Goal: Task Accomplishment & Management: Complete application form

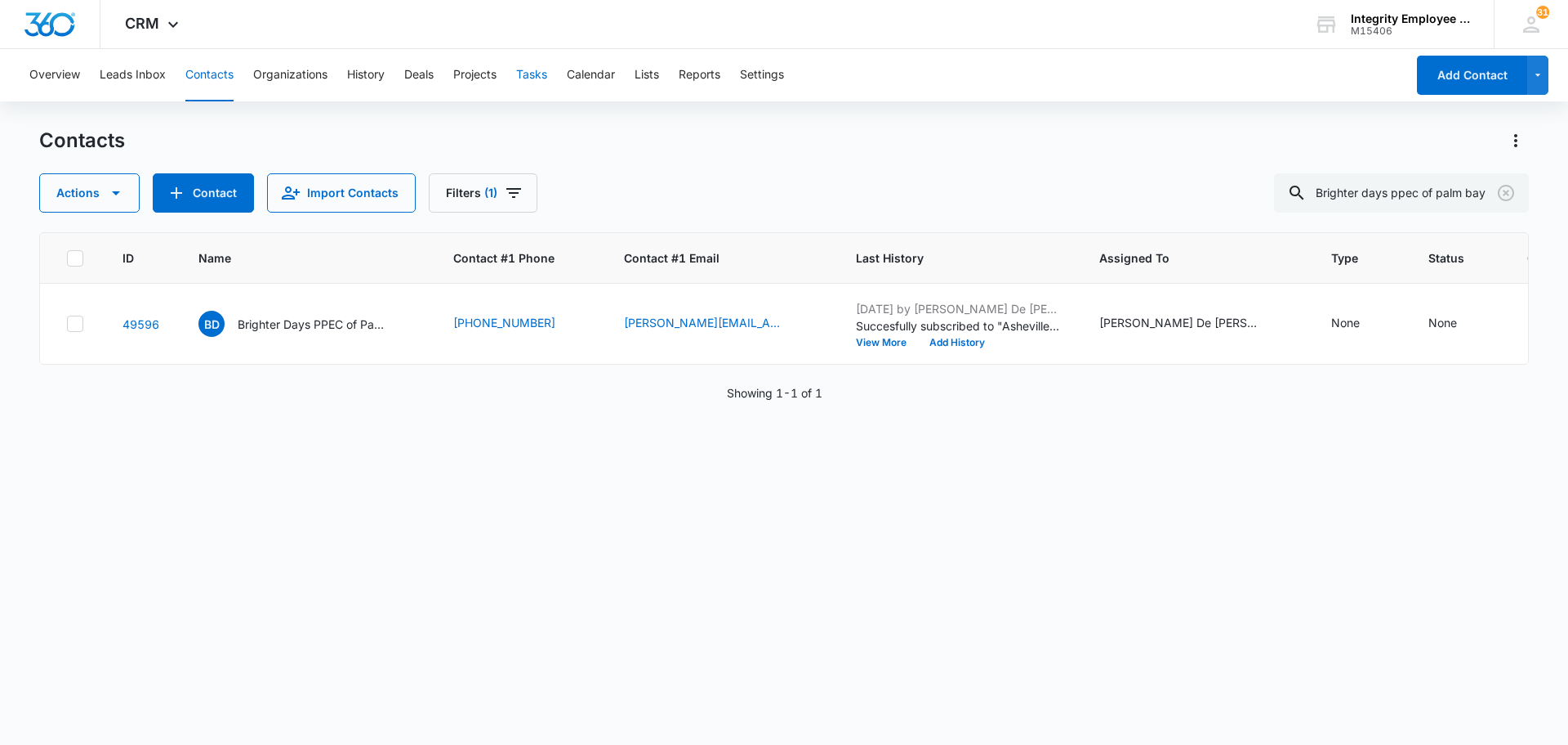
click at [539, 74] on button "Tasks" at bounding box center [531, 75] width 31 height 52
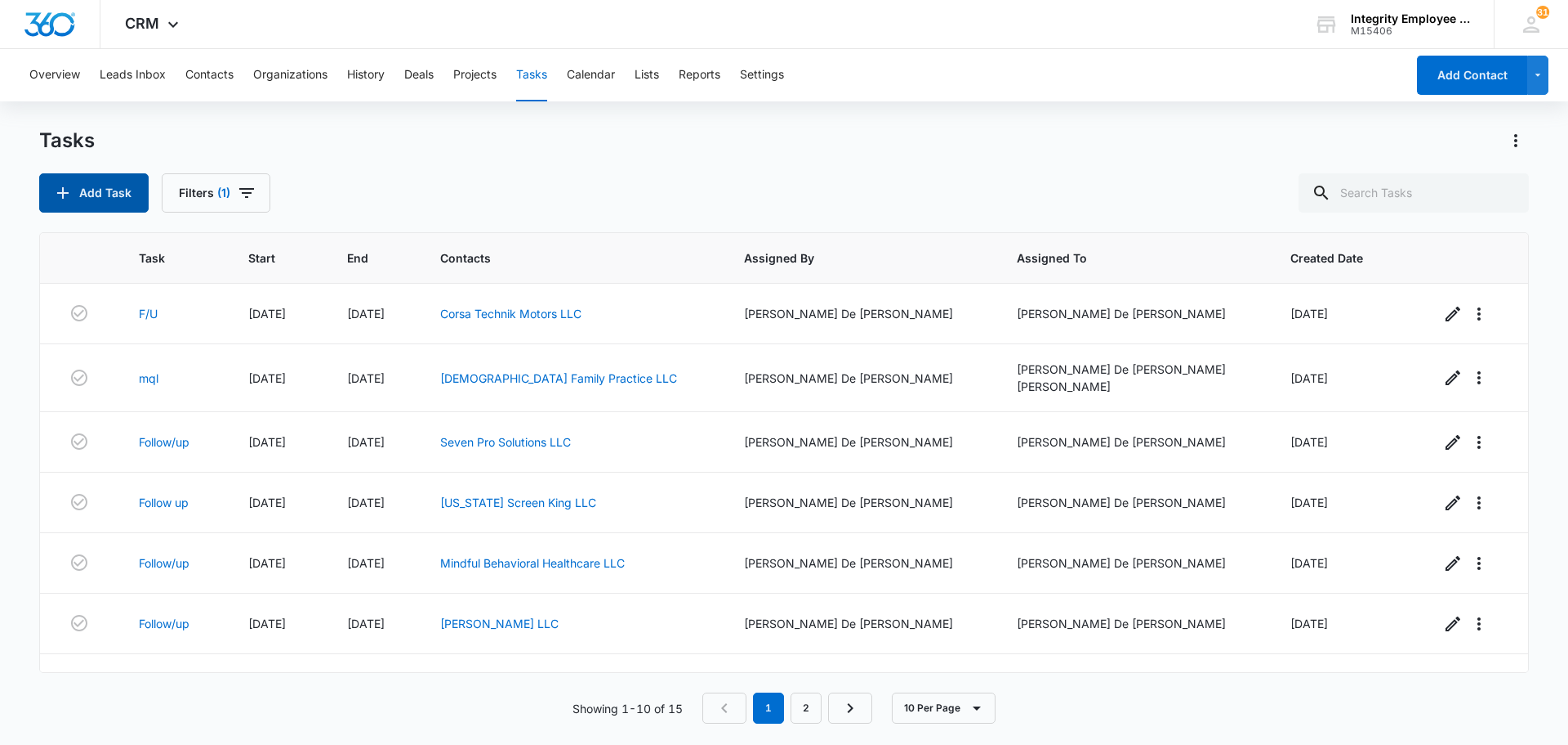
click at [93, 179] on button "Add Task" at bounding box center [94, 192] width 110 height 39
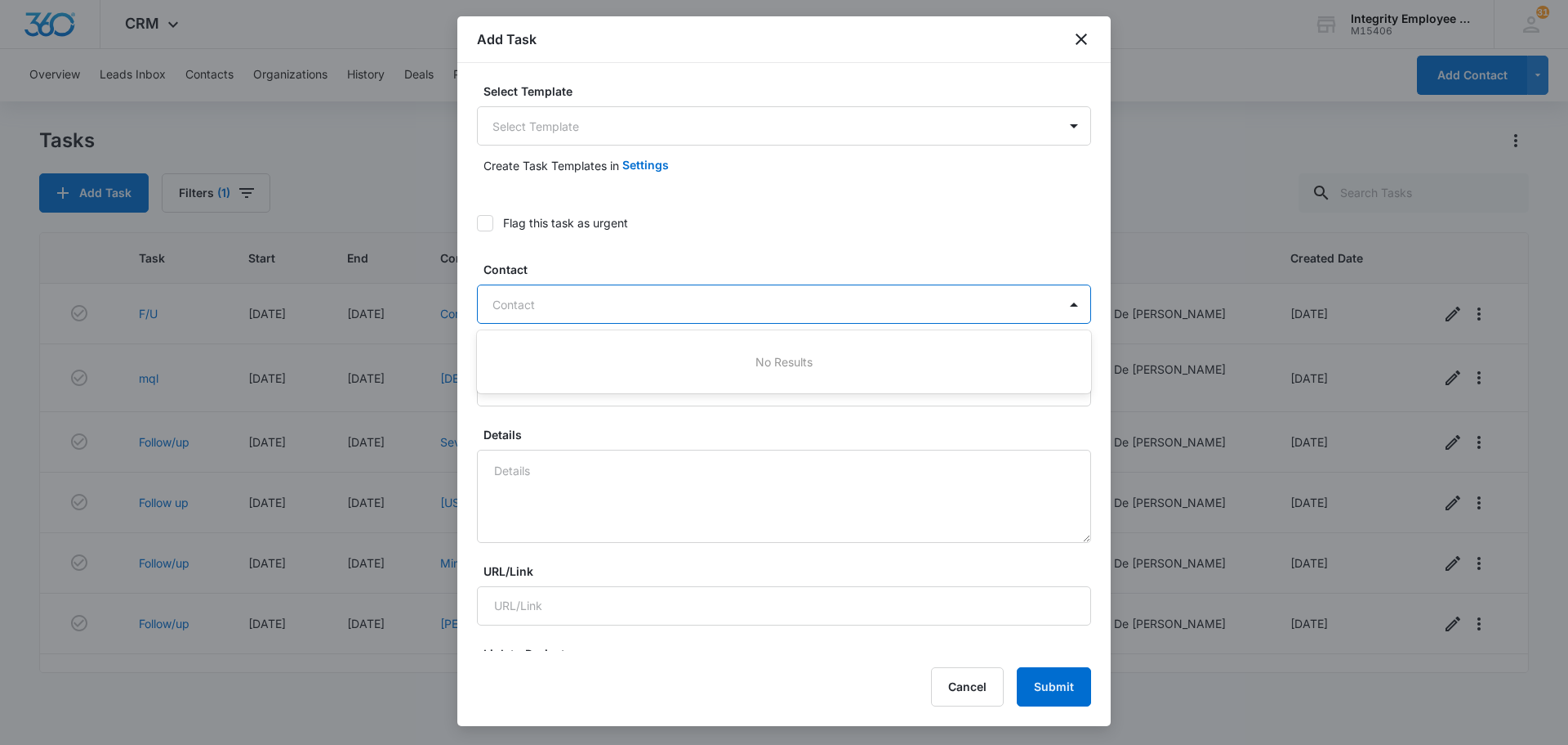
click at [604, 306] on div at bounding box center [774, 304] width 563 height 20
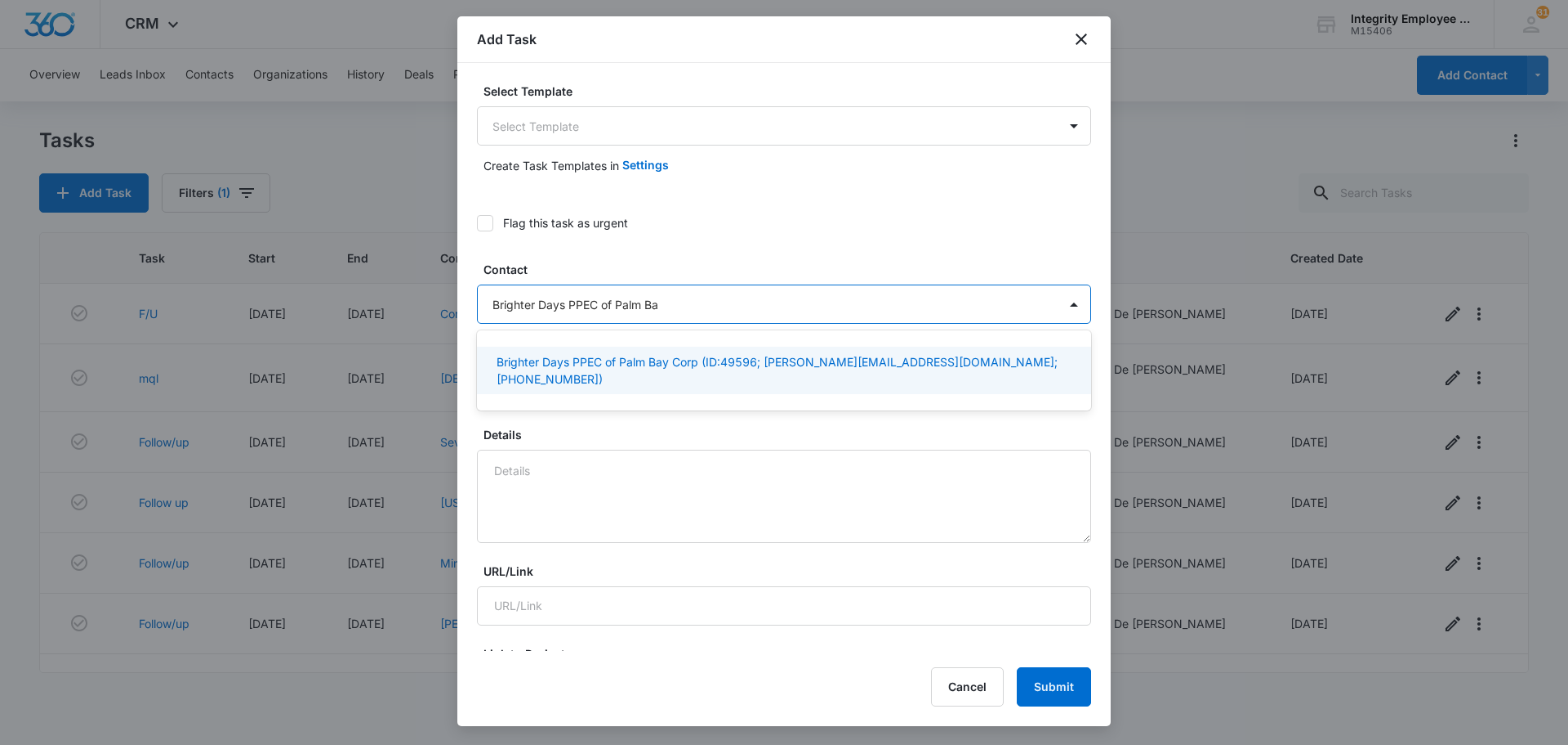
type input "Brighter Days PPEC of [GEOGRAPHIC_DATA]"
click at [782, 360] on p "Brighter Days PPEC of Palm Bay Corp (ID:49596; [PERSON_NAME][EMAIL_ADDRESS][DOM…" at bounding box center [783, 370] width 572 height 34
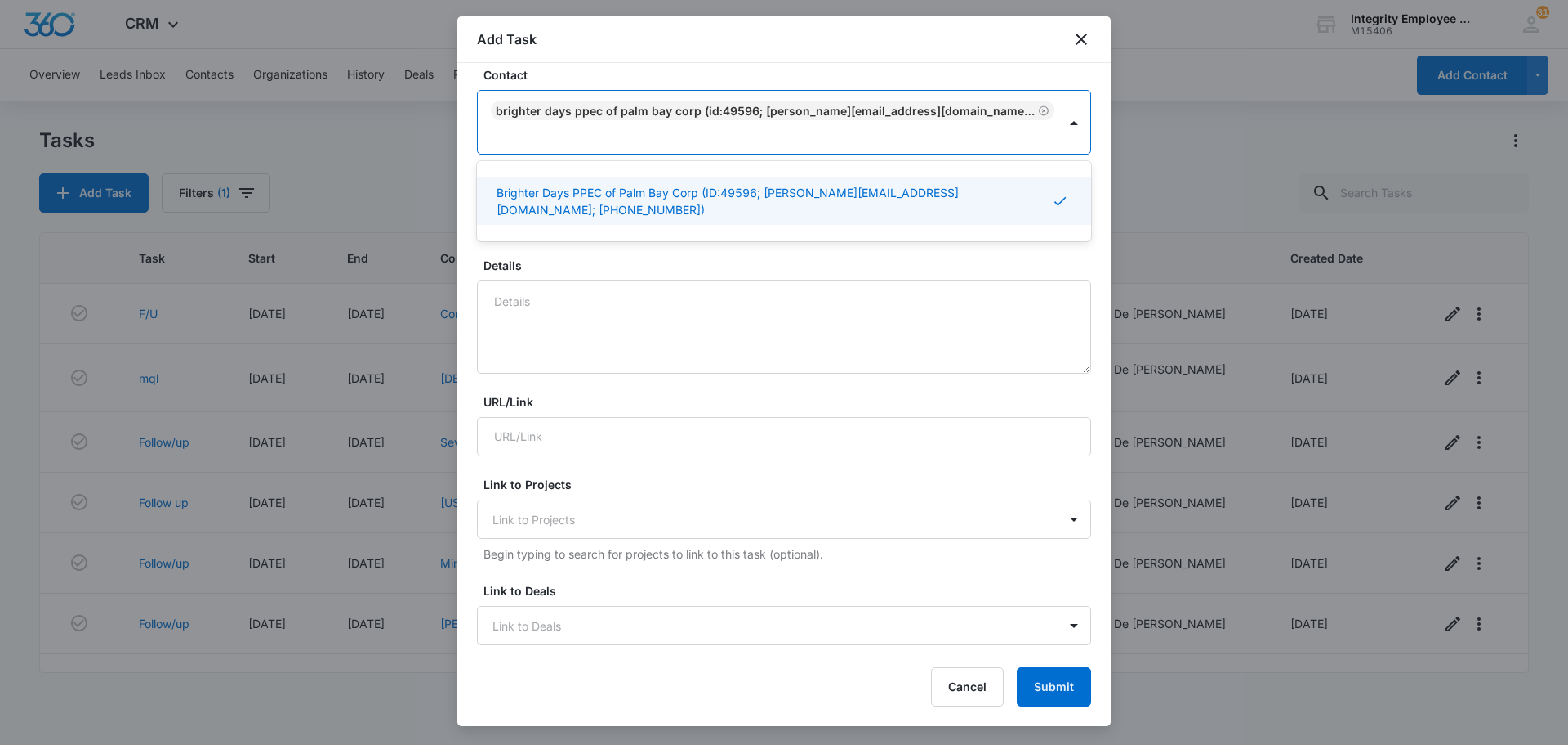
scroll to position [245, 0]
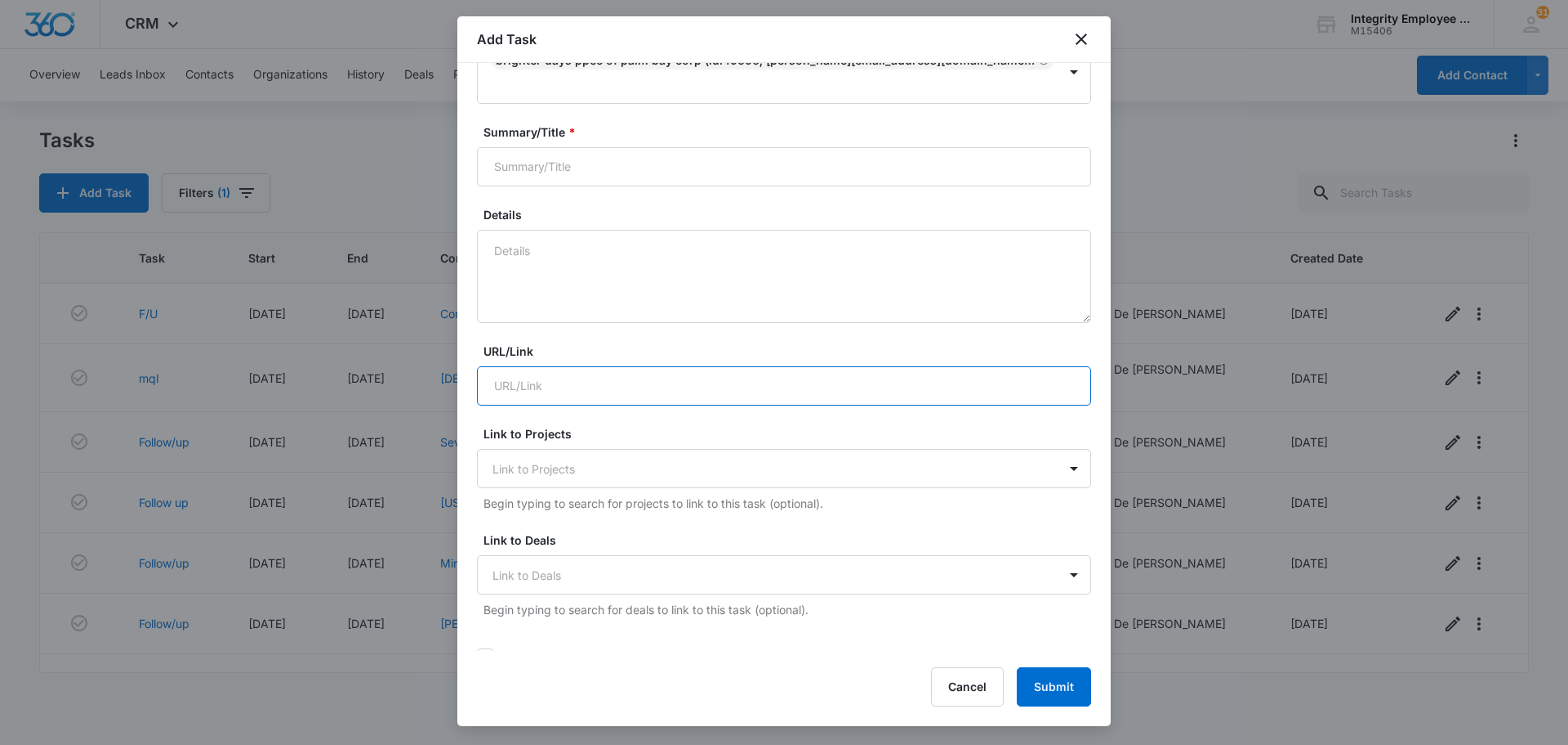
click at [513, 376] on input "URL/Link" at bounding box center [784, 385] width 614 height 39
type input "F/U"
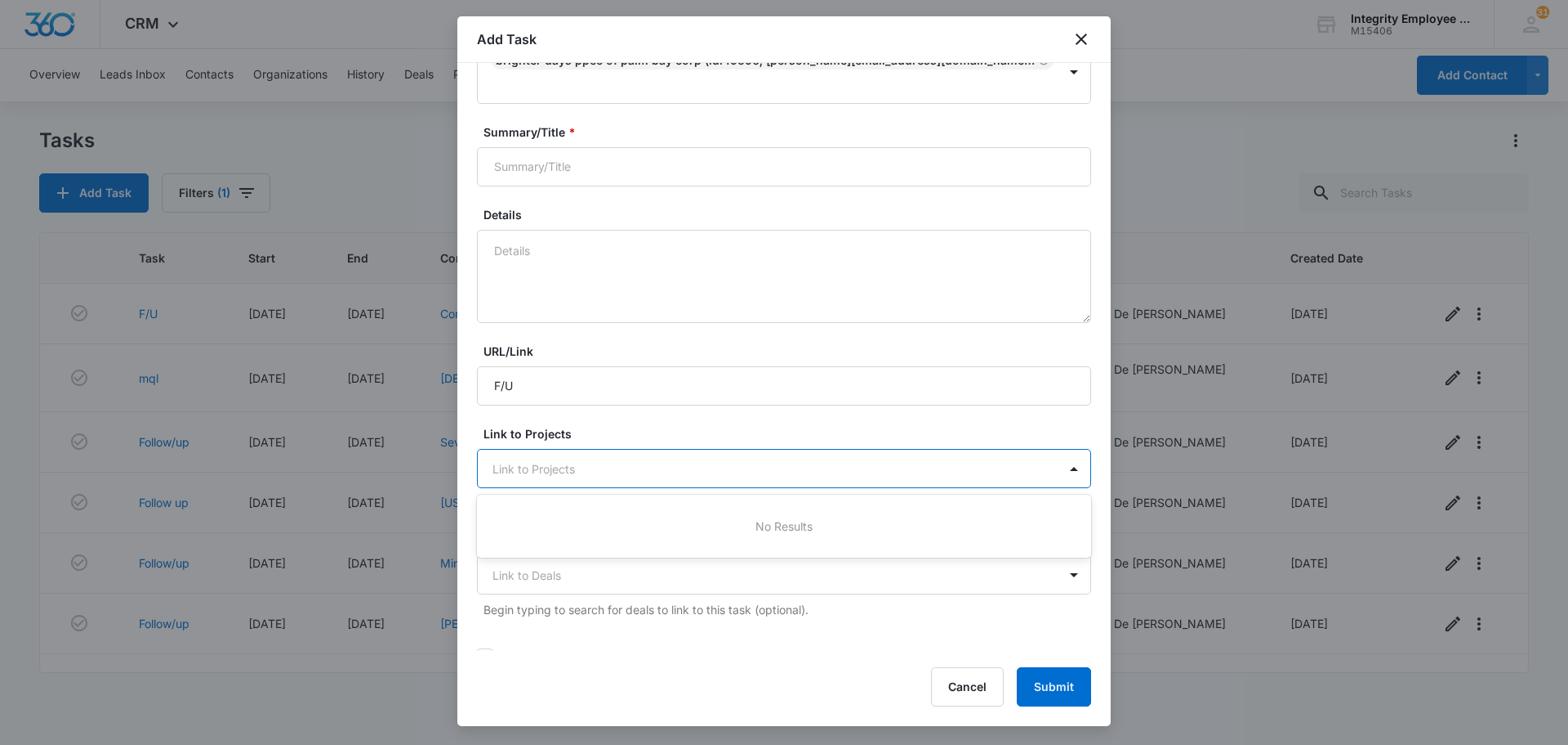
click at [609, 474] on div at bounding box center [774, 469] width 563 height 20
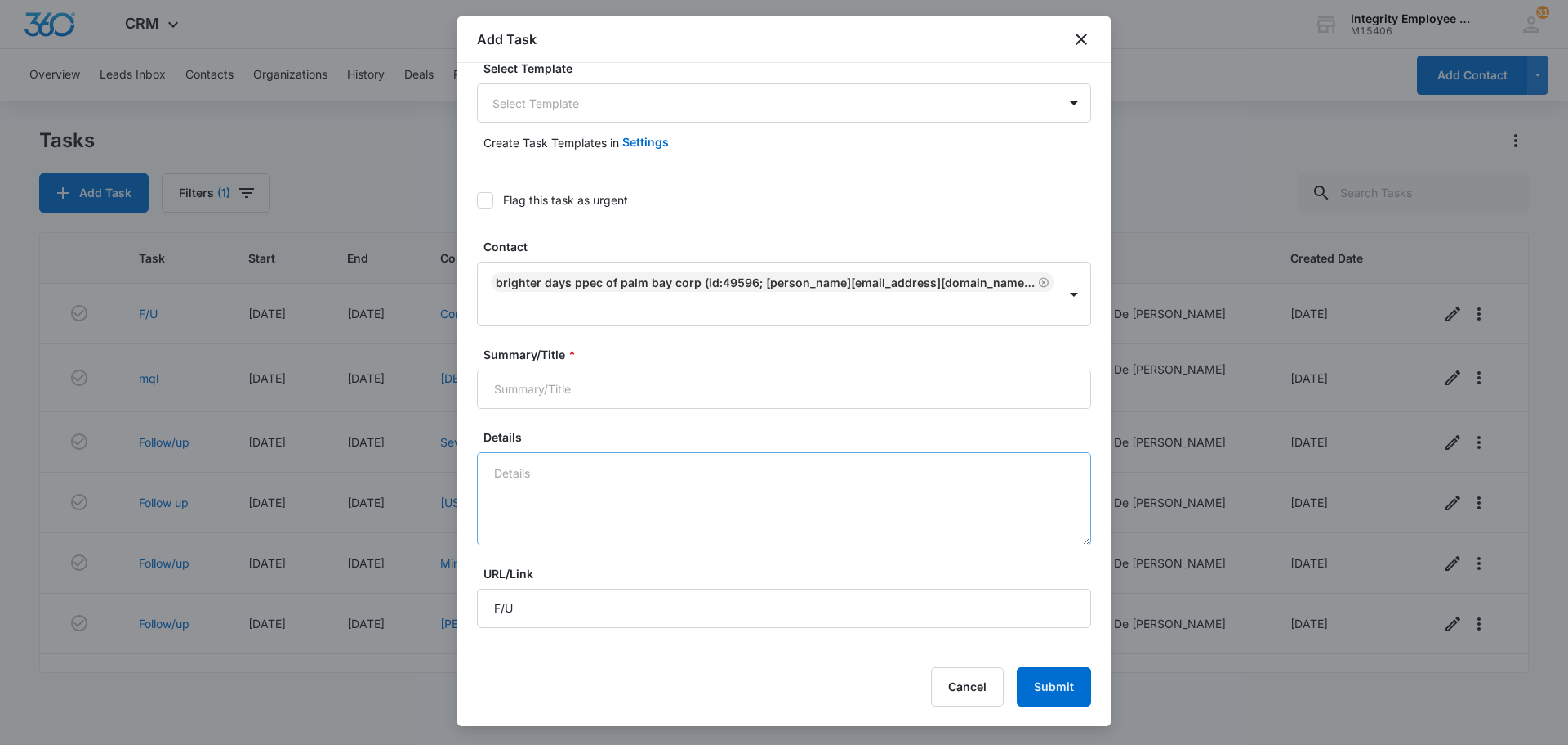
scroll to position [0, 0]
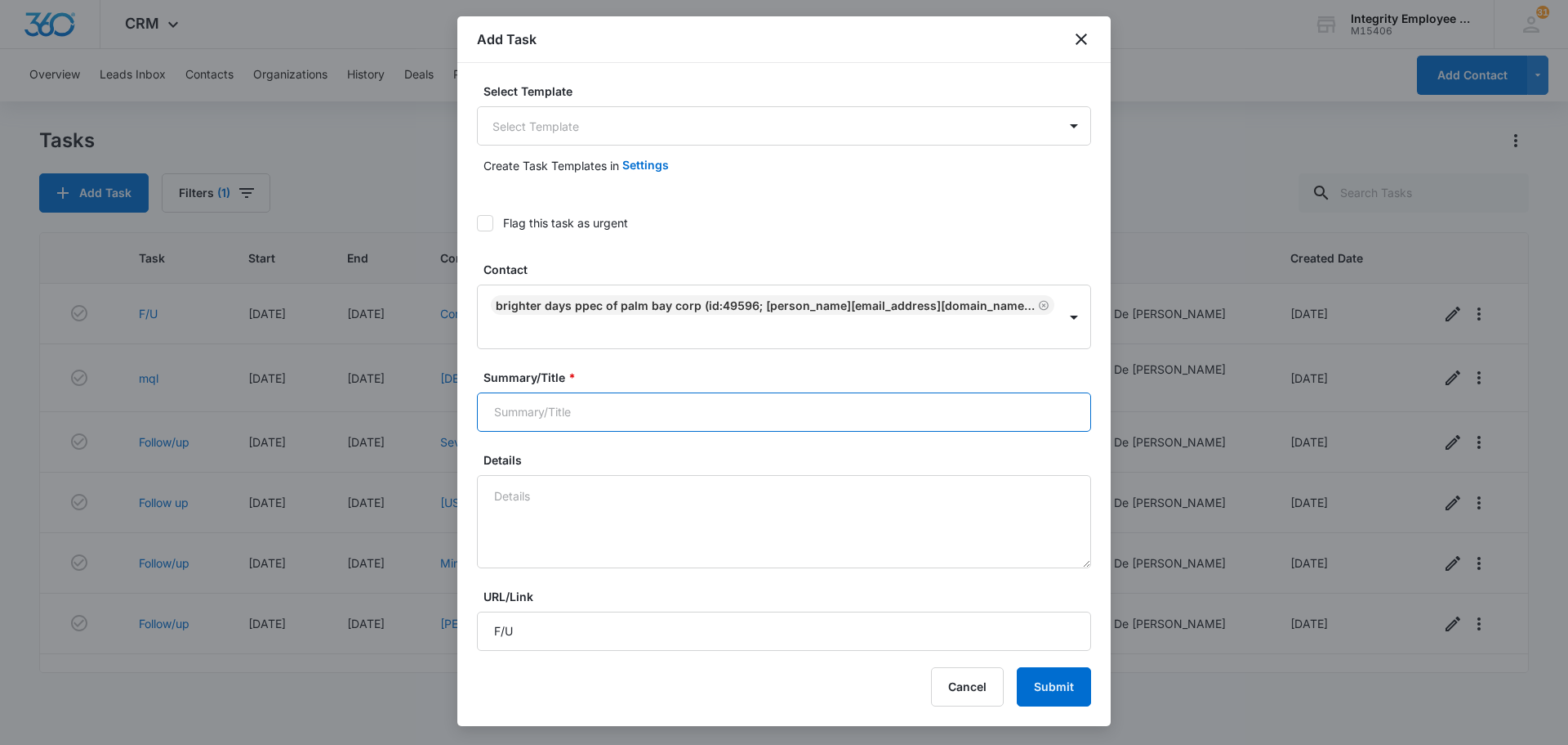
click at [568, 418] on input "Summary/Title *" at bounding box center [784, 411] width 614 height 39
type input "f"
type input "F/U"
click at [572, 621] on input "F/U" at bounding box center [784, 630] width 614 height 39
type input "F"
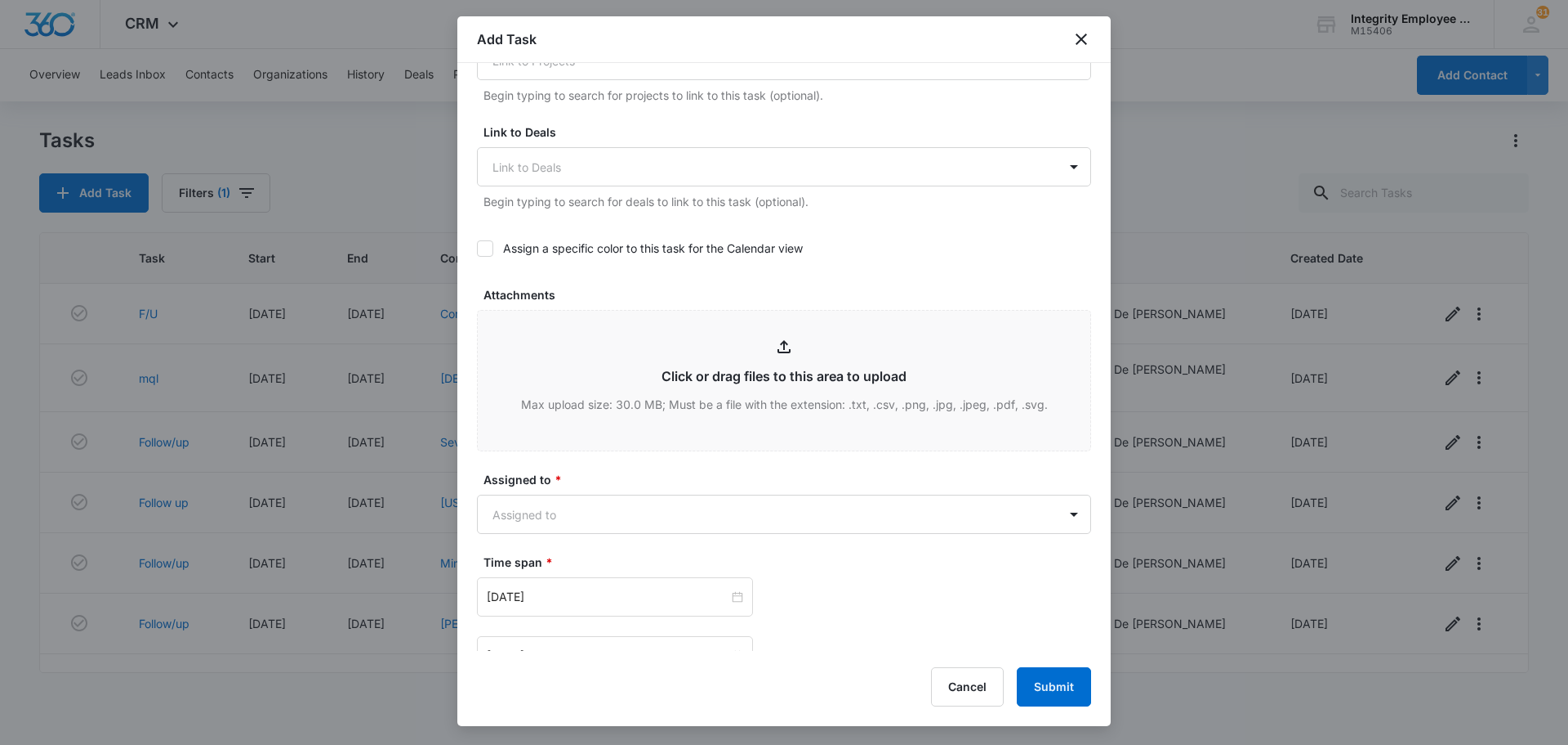
scroll to position [654, 0]
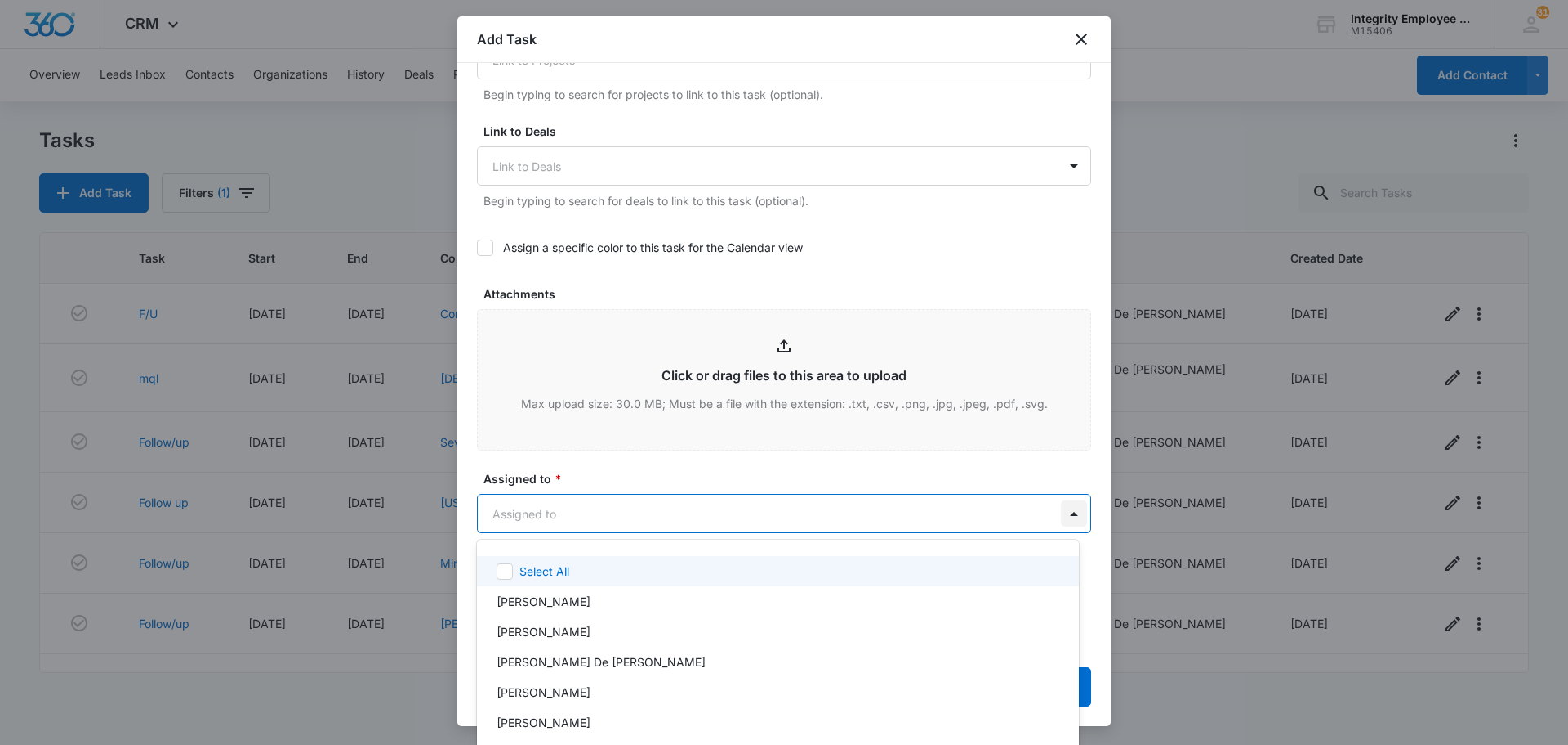
click at [782, 517] on body "CRM Apps Reputation Websites Forms CRM Email Social Shop Payments POS Content A…" at bounding box center [784, 372] width 1568 height 745
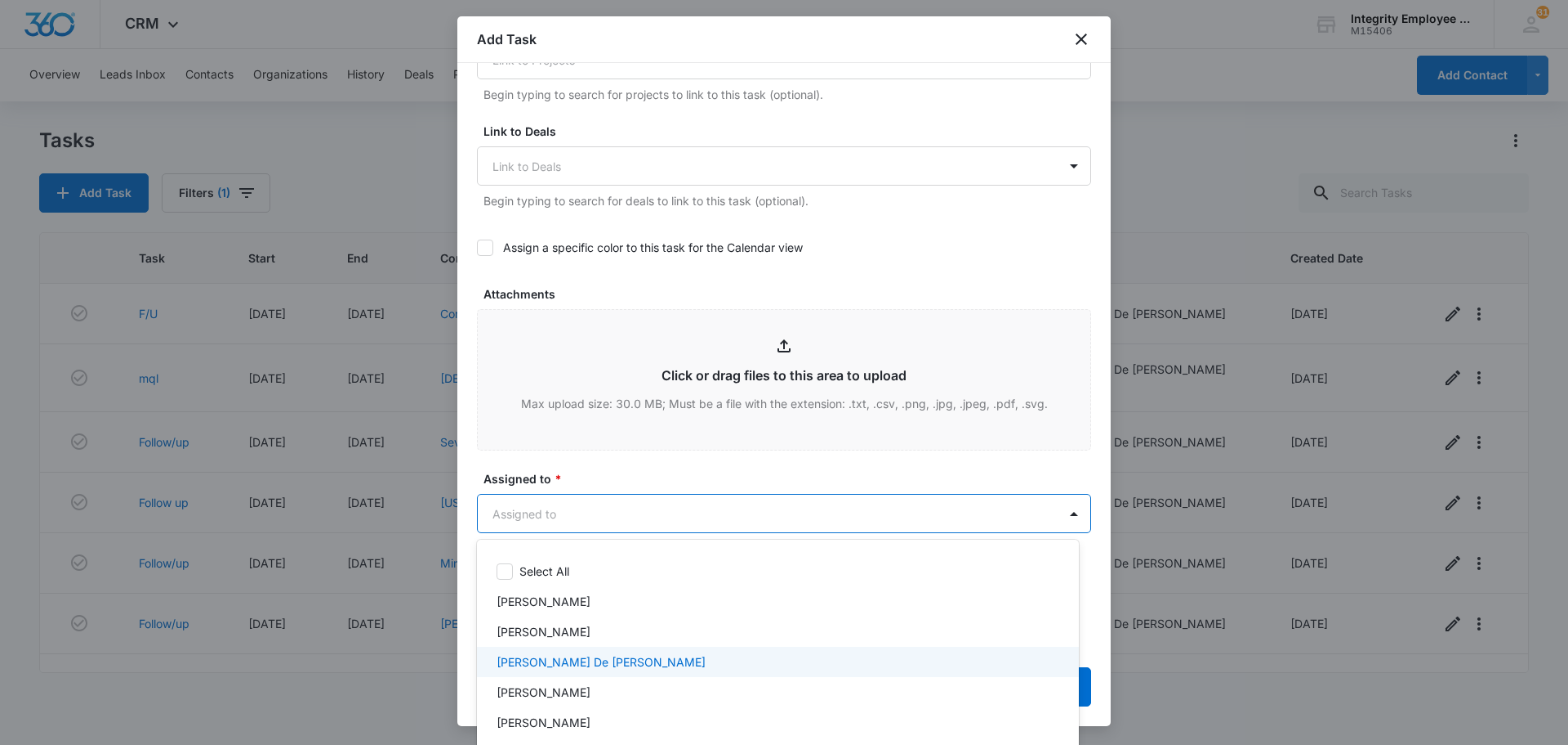
click at [571, 663] on p "[PERSON_NAME] De [PERSON_NAME]" at bounding box center [601, 661] width 209 height 17
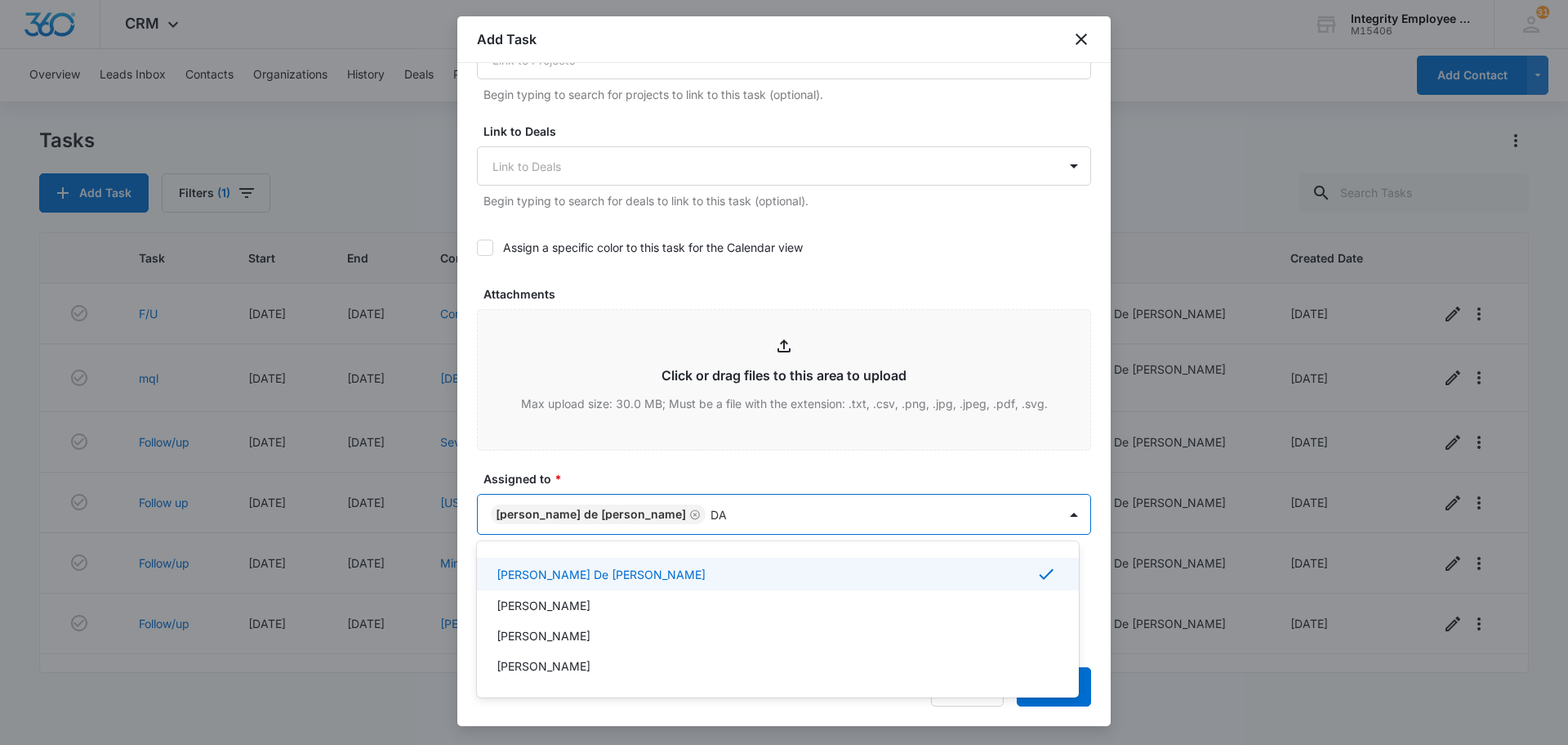
type input "[PERSON_NAME]"
click at [576, 575] on div "[PERSON_NAME]" at bounding box center [776, 571] width 559 height 17
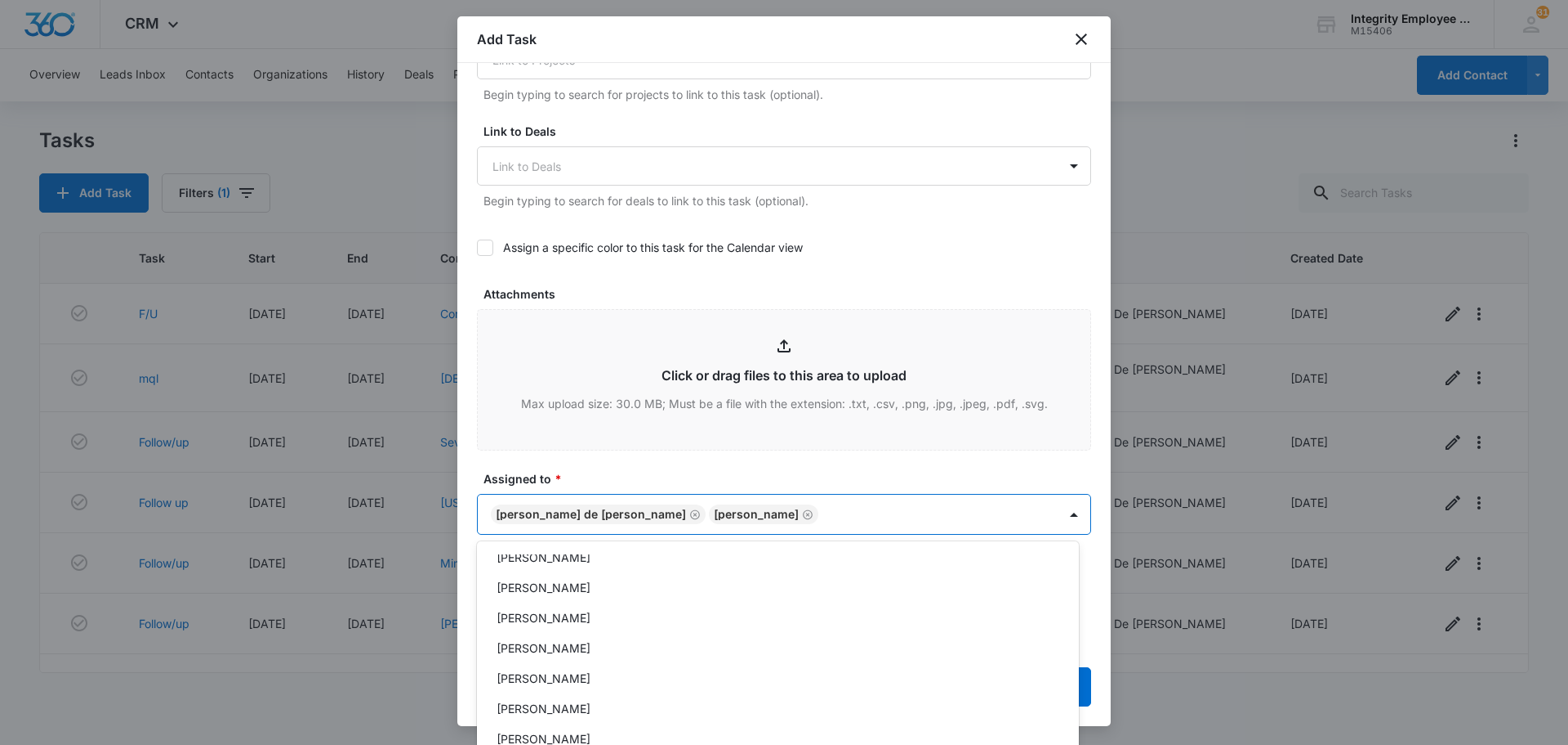
scroll to position [266, 0]
click at [782, 251] on div at bounding box center [784, 372] width 1568 height 745
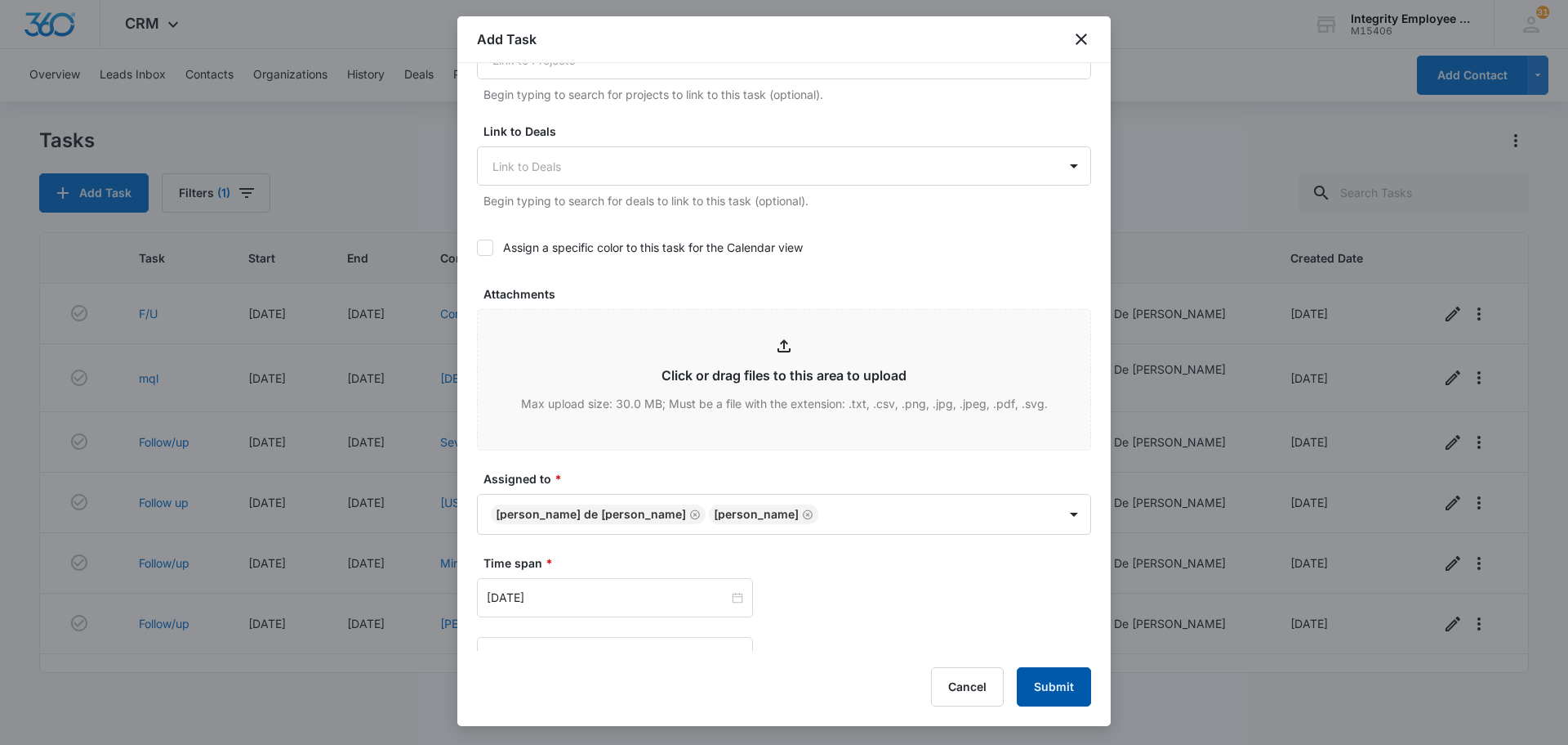
click at [782, 685] on button "Submit" at bounding box center [1054, 686] width 75 height 39
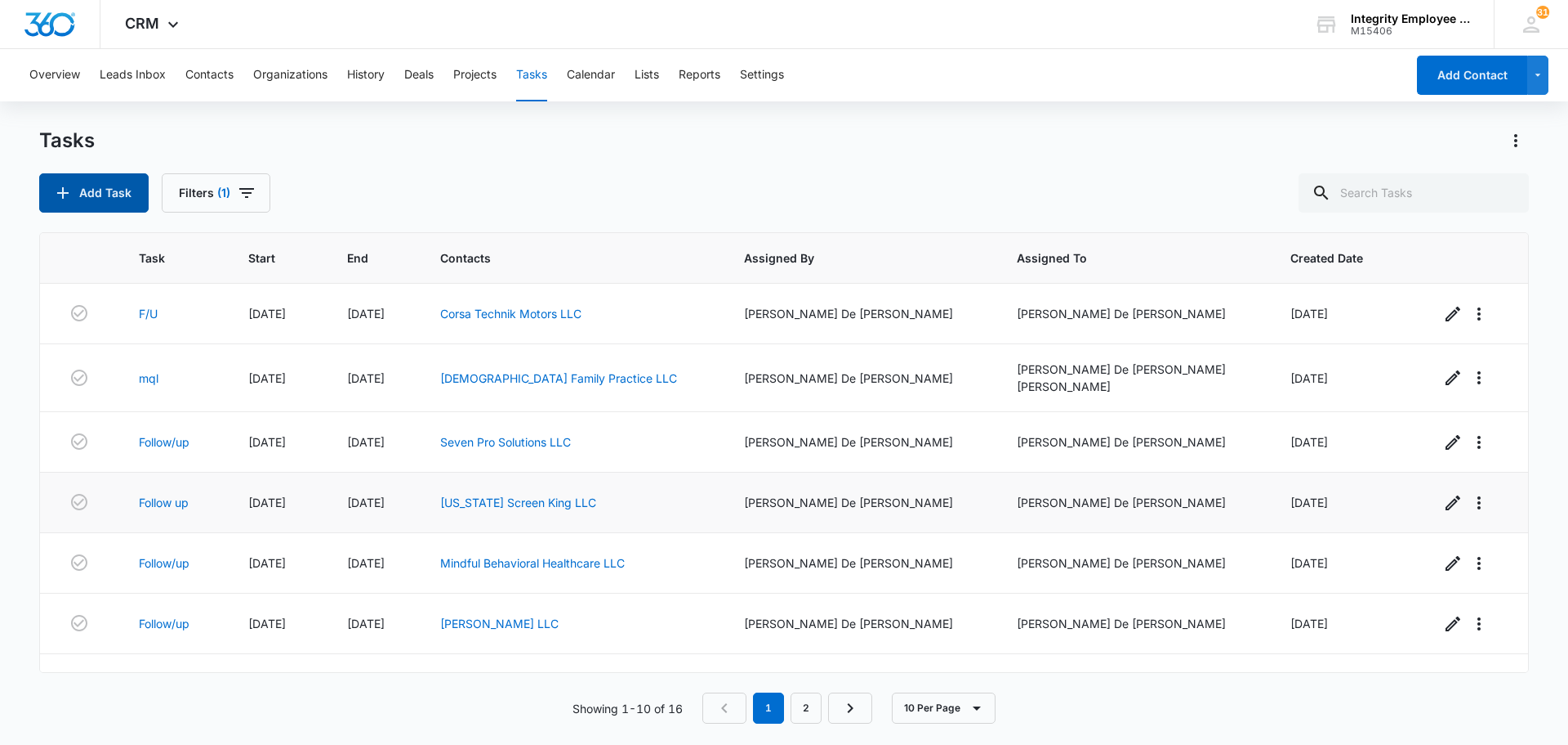
scroll to position [230, 0]
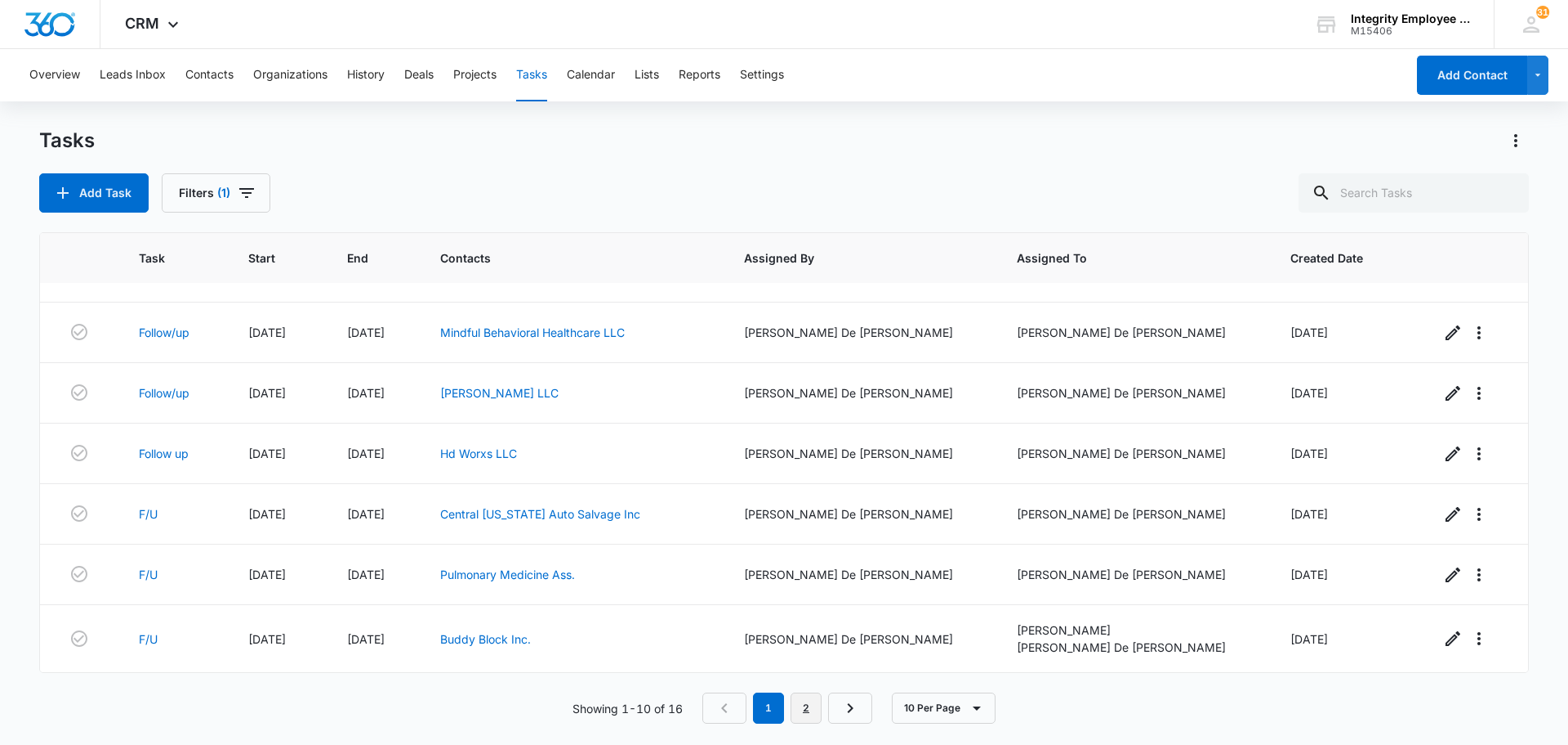
click at [782, 711] on link "2" at bounding box center [805, 707] width 31 height 31
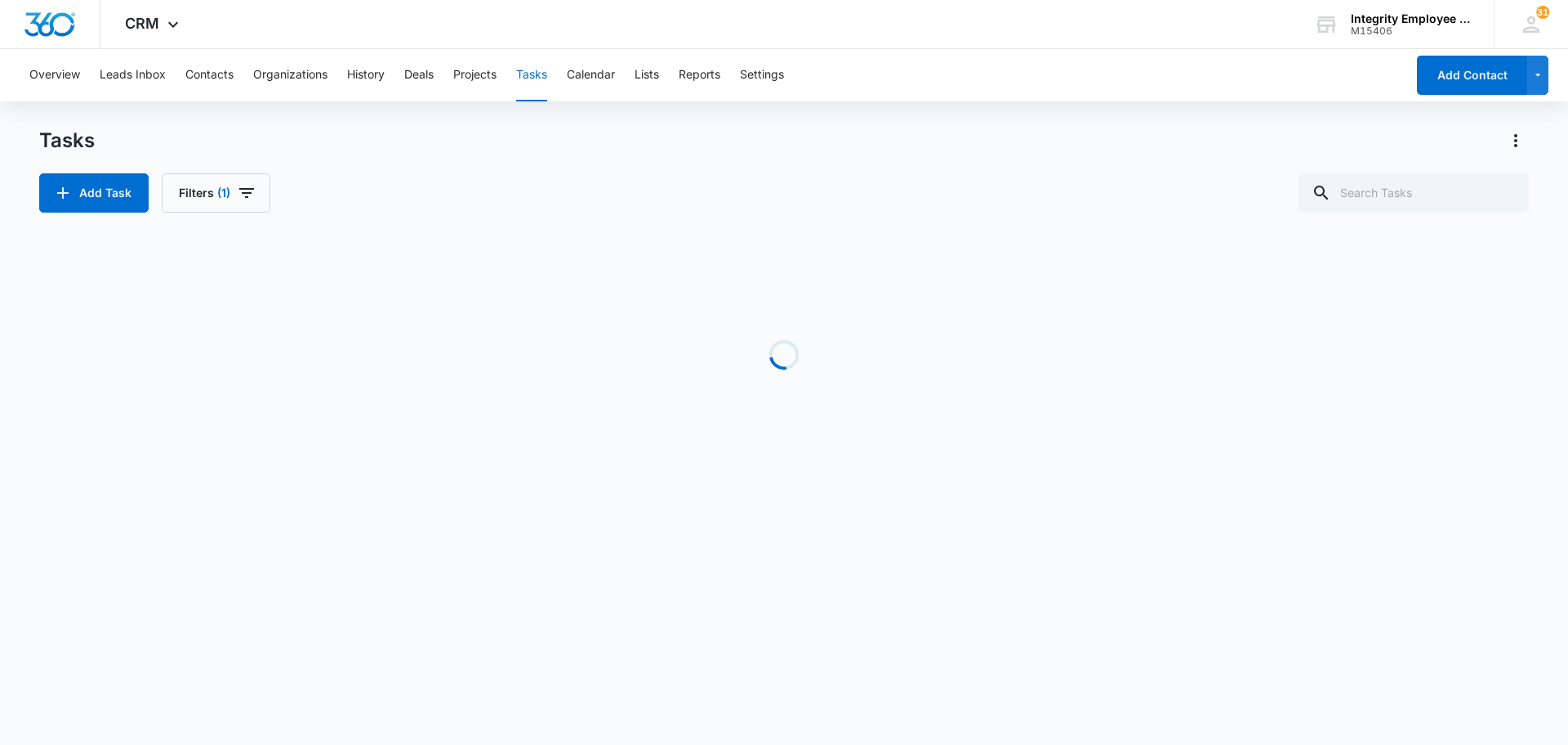
scroll to position [11, 0]
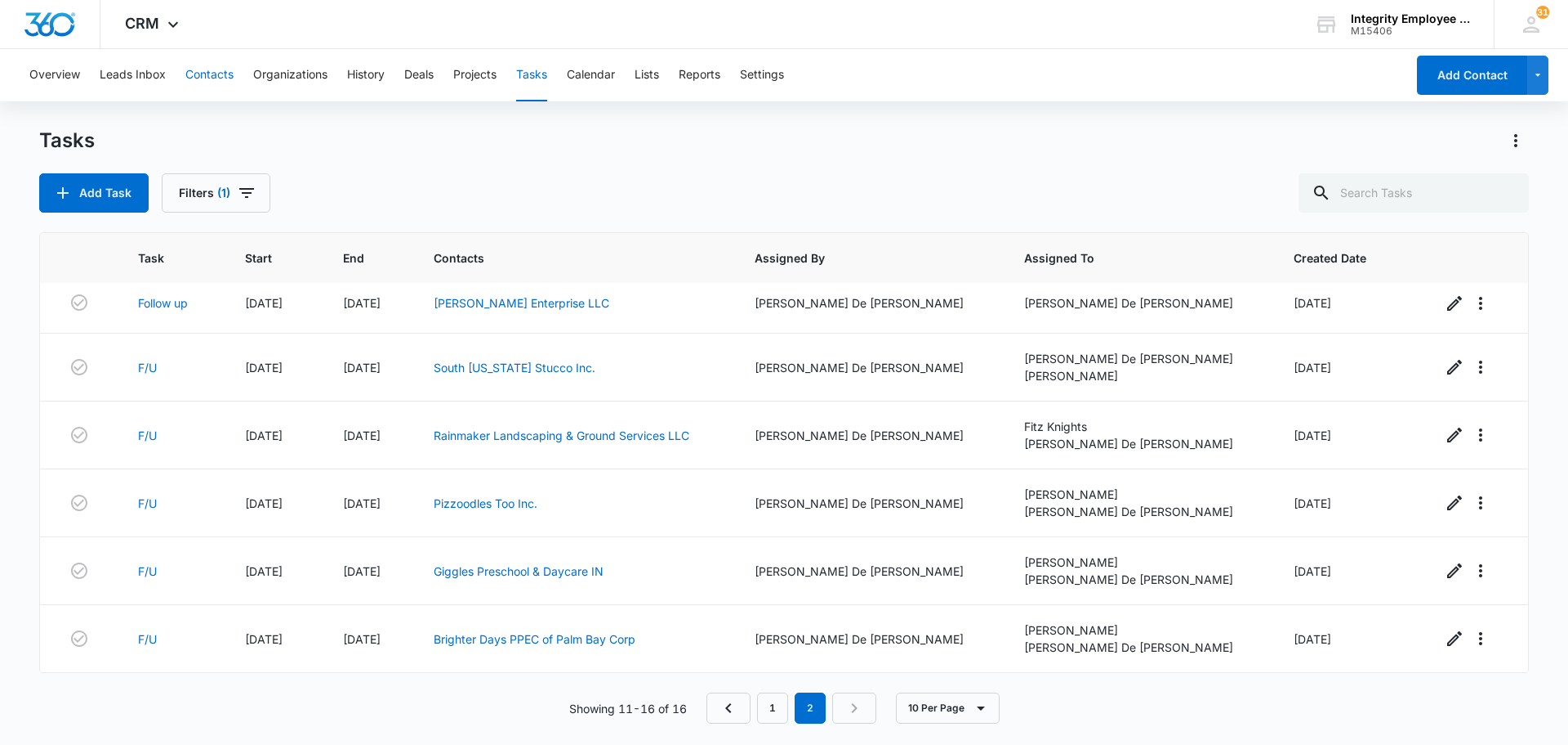
click at [199, 82] on button "Contacts" at bounding box center [209, 75] width 48 height 52
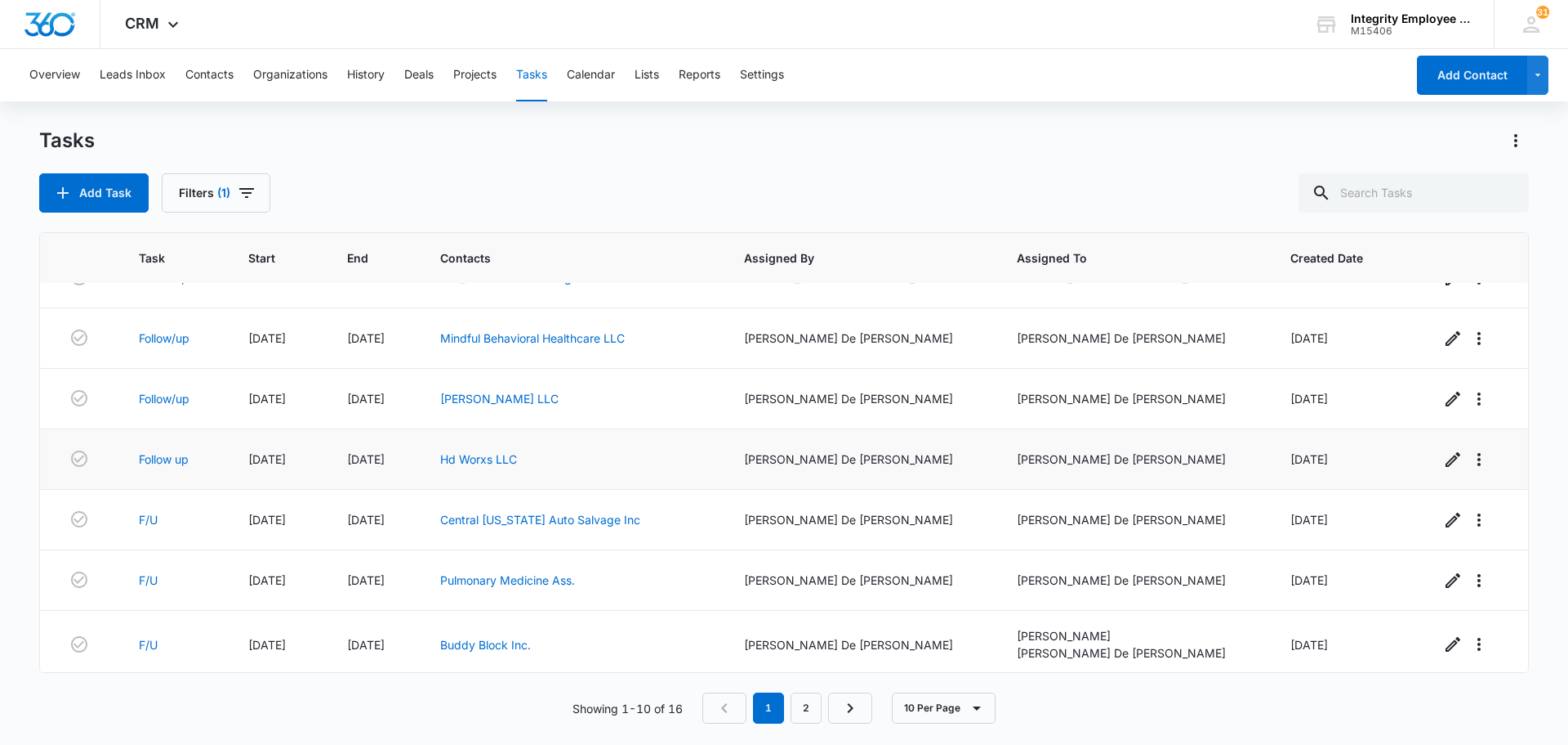
scroll to position [230, 0]
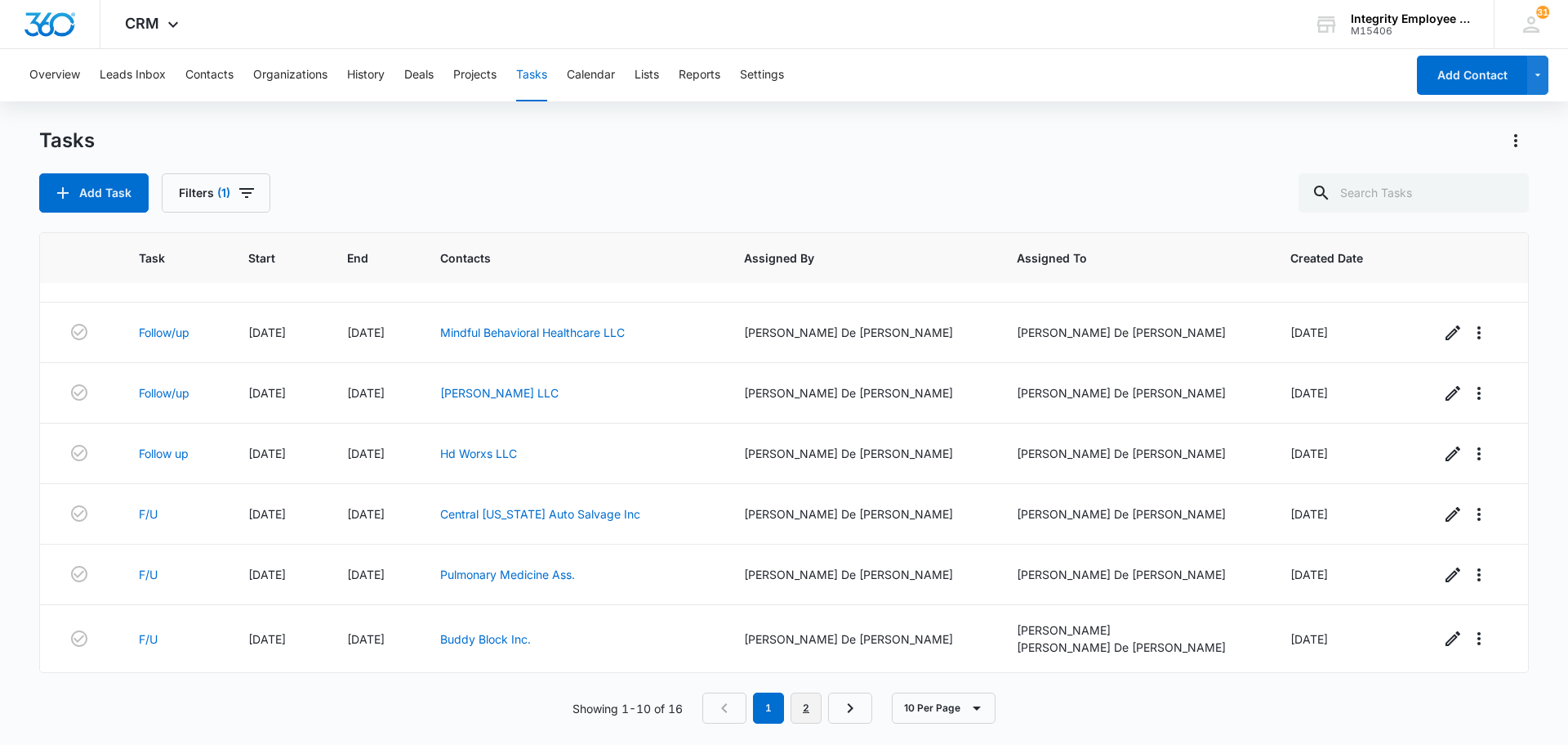
click at [782, 699] on link "2" at bounding box center [805, 707] width 31 height 31
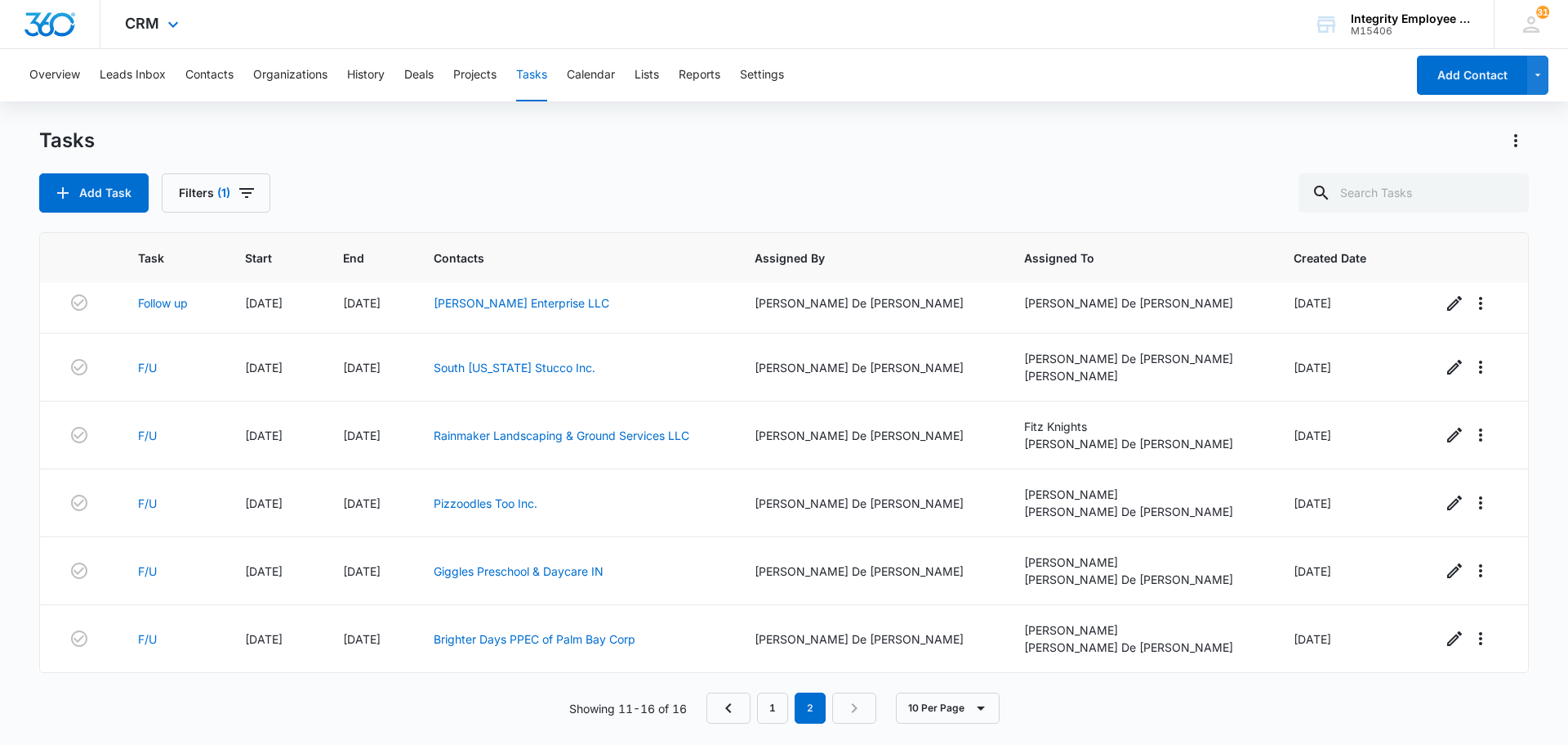
scroll to position [11, 0]
